Goal: Task Accomplishment & Management: Complete application form

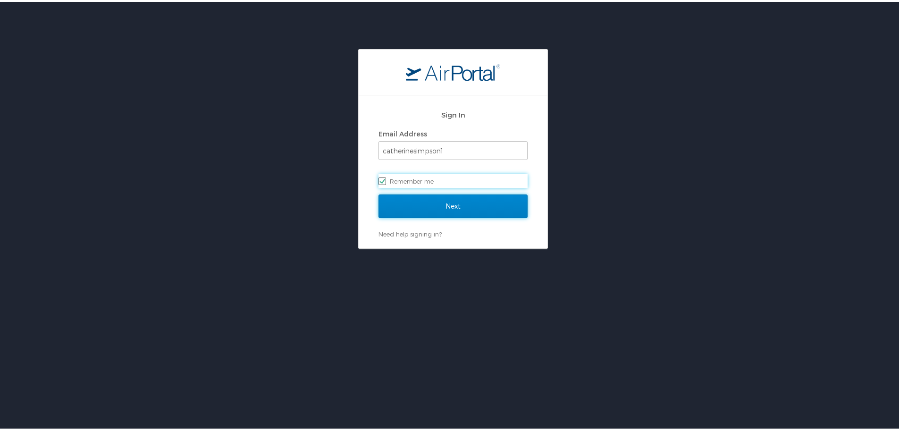
click at [438, 206] on input "Next" at bounding box center [452, 205] width 149 height 24
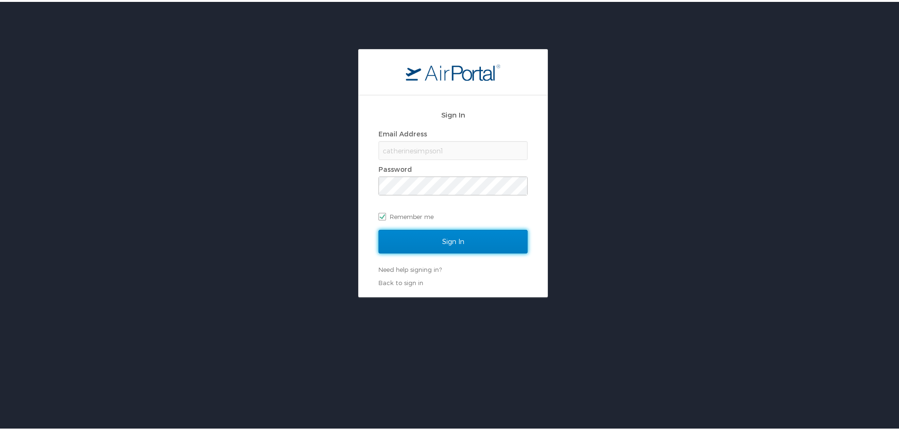
click at [434, 233] on input "Sign In" at bounding box center [452, 240] width 149 height 24
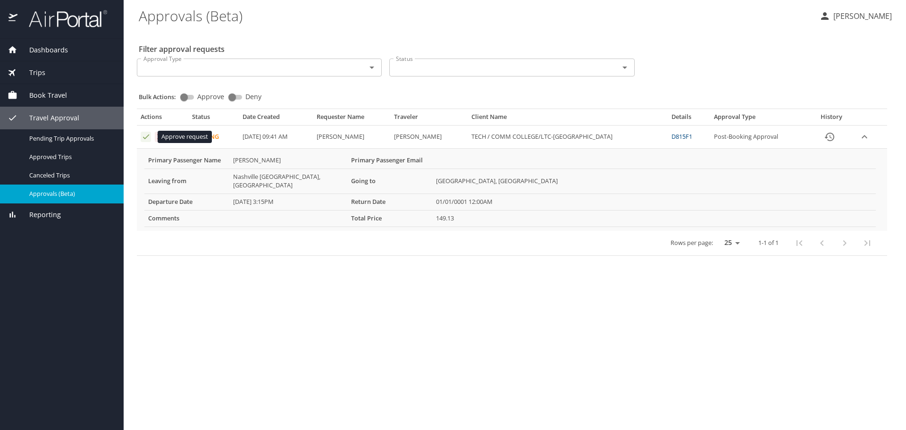
click at [145, 136] on icon "Approval table" at bounding box center [146, 136] width 9 height 9
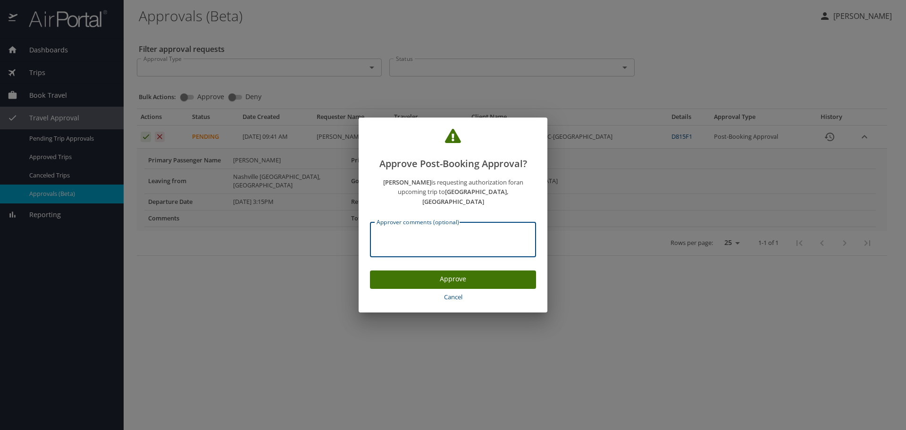
click at [422, 231] on textarea "Approver comments (optional)" at bounding box center [453, 240] width 153 height 18
type textarea "APPROVED"
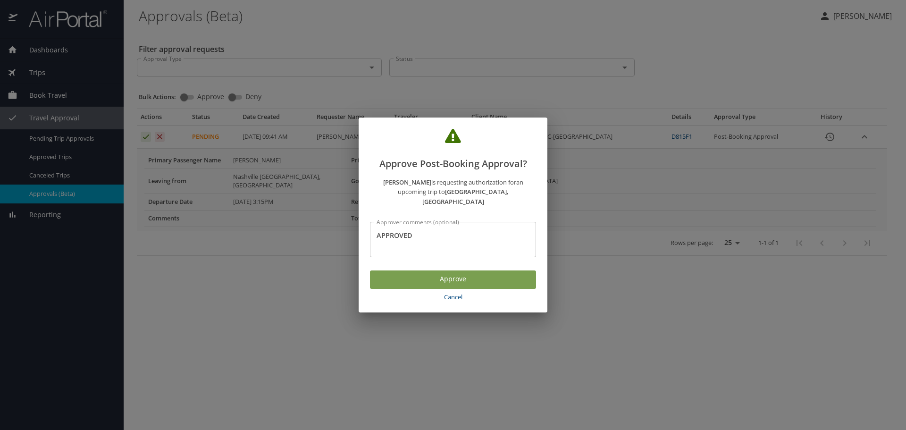
click at [459, 275] on span "Approve" at bounding box center [452, 279] width 151 height 12
